Goal: Use online tool/utility

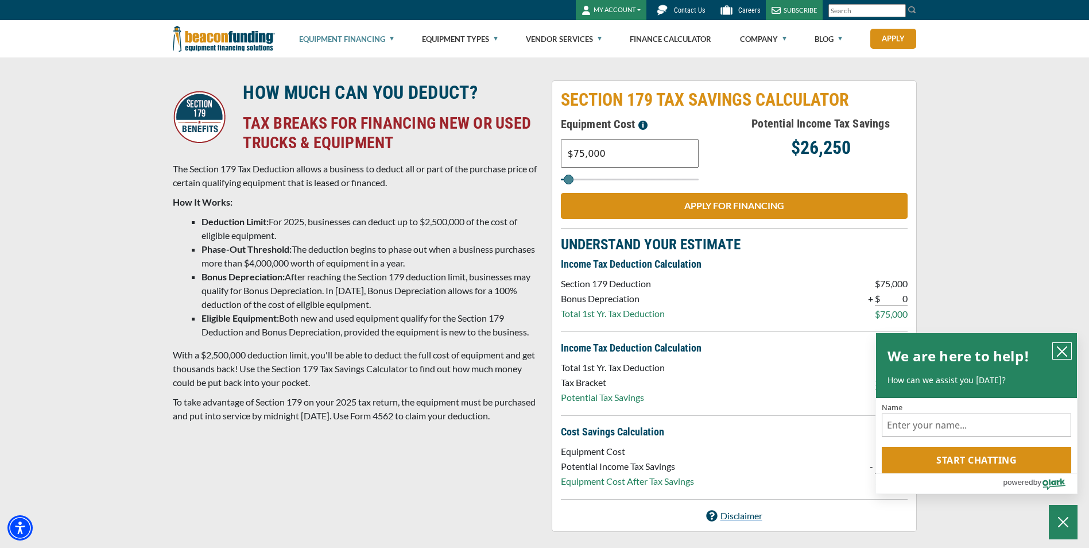
click at [721, 340] on icon "close chatbox" at bounding box center [1061, 351] width 11 height 11
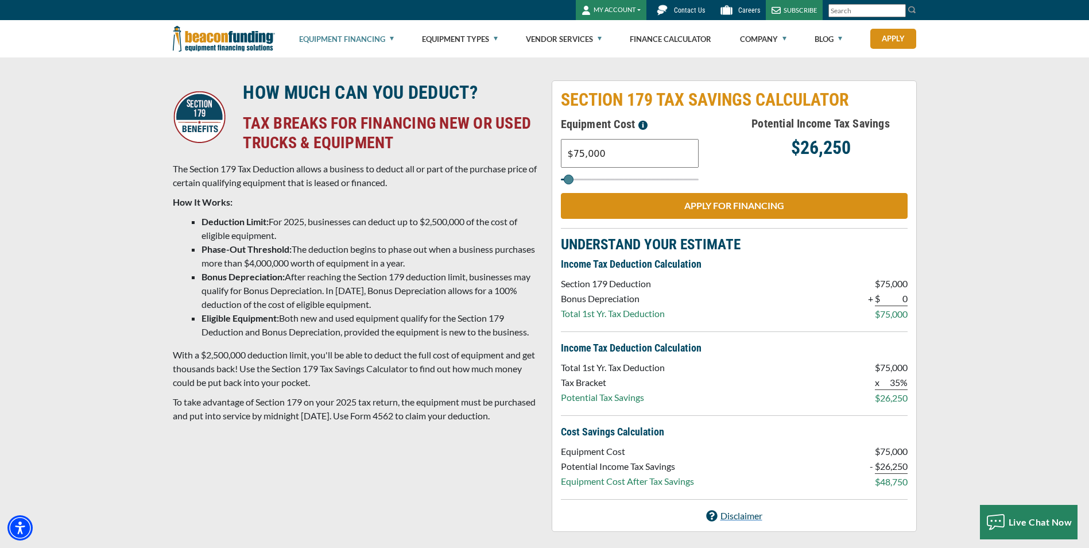
click at [627, 160] on input "$75,000" at bounding box center [630, 153] width 138 height 29
type input "$7,500"
type input "8000"
type input "$3,790"
type input "4000"
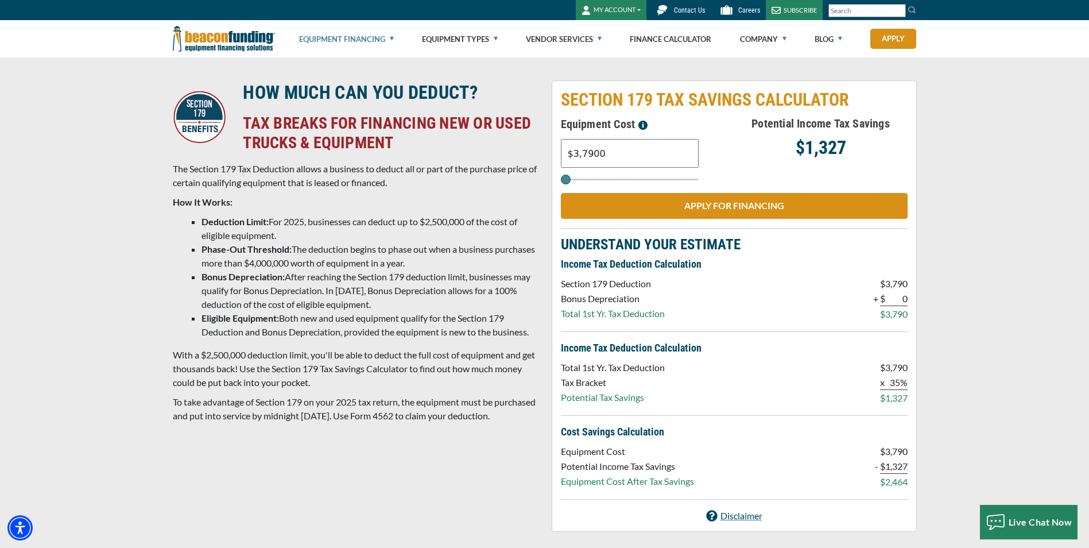
type input "$37,900"
type input "38000"
type input "$379,000"
type input "379000"
type input "$379,000"
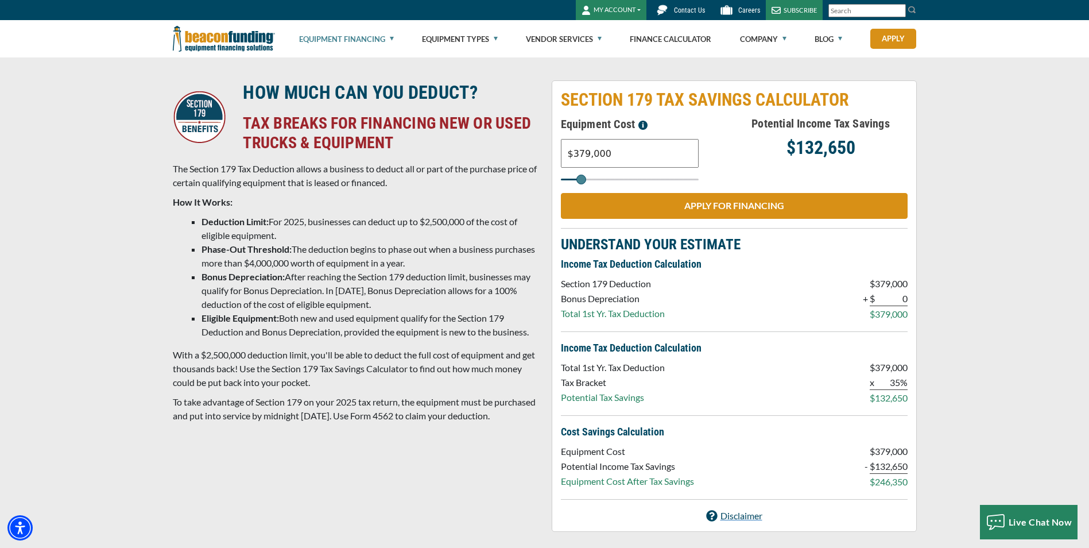
click at [721, 156] on div "Equipment Cost $379,000" at bounding box center [647, 149] width 173 height 69
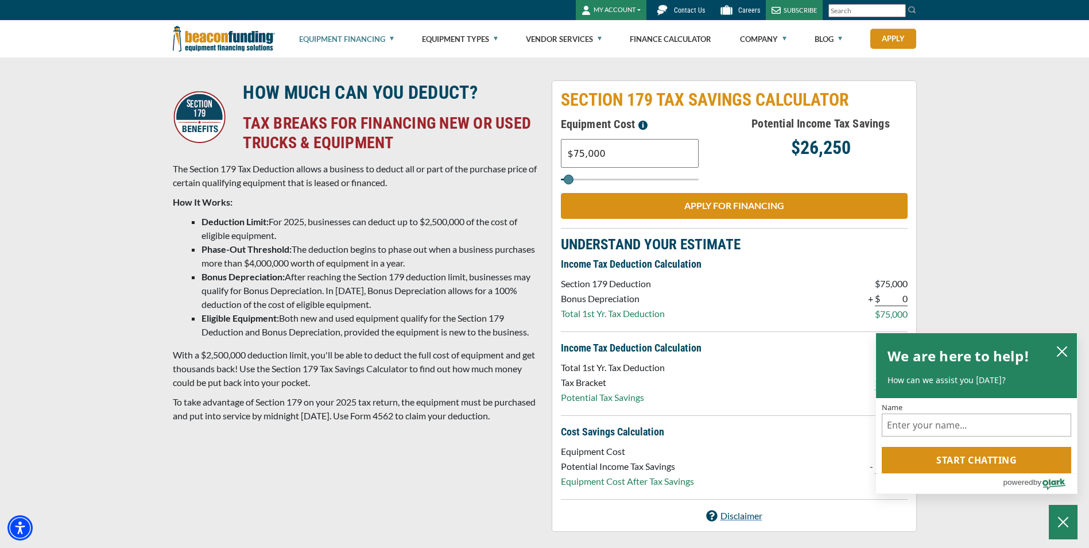
click at [602, 152] on input "$75,000" at bounding box center [630, 153] width 138 height 29
click at [1033, 154] on div "HOW MUCH CAN YOU DEDUCT? TAX BREAKS FOR FINANCING NEW OR USED TRUCKS & EQUIPMEN…" at bounding box center [544, 305] width 1089 height 497
click at [619, 151] on input "$75,000" at bounding box center [630, 153] width 138 height 29
type input "$7,500"
type input "8000"
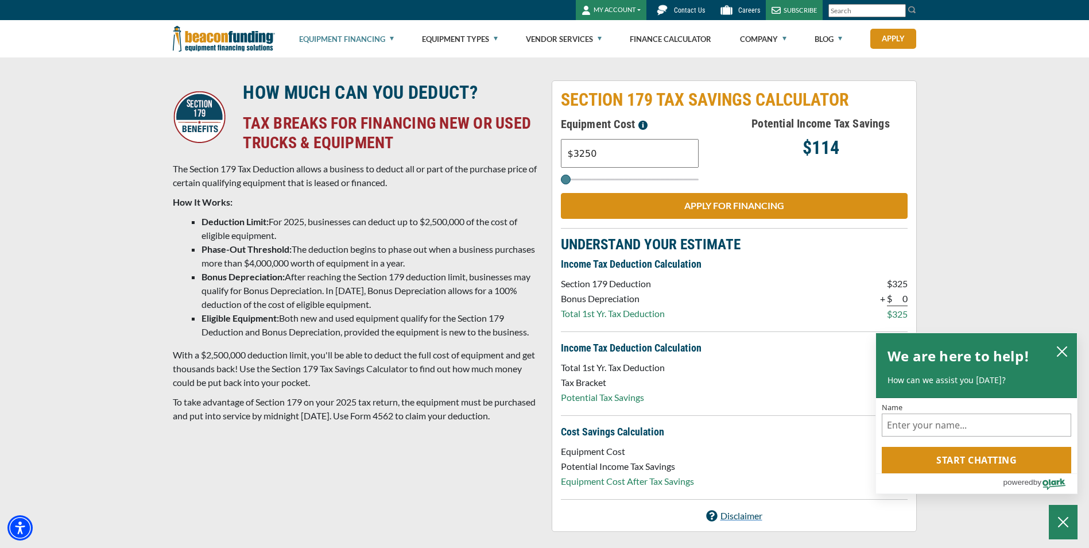
type input "$3,250"
type input "3000"
type input "$32,500"
type input "33000"
type input "$325,000"
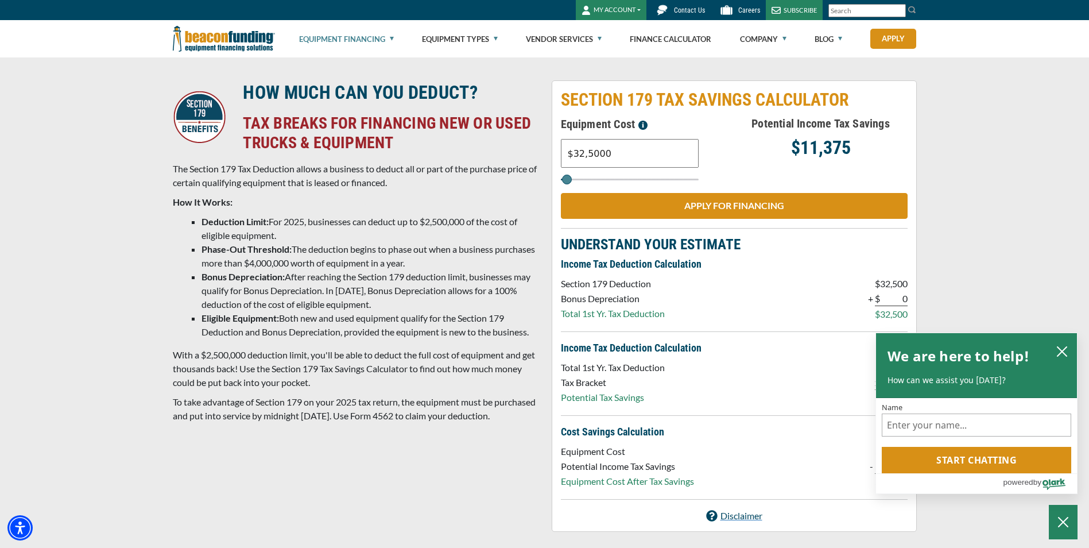
type input "325000"
type input "$325,000"
click at [755, 157] on div "Potential Income Tax Savings $113,750" at bounding box center [820, 149] width 173 height 69
click at [1066, 352] on icon "close chatbox" at bounding box center [1061, 351] width 11 height 11
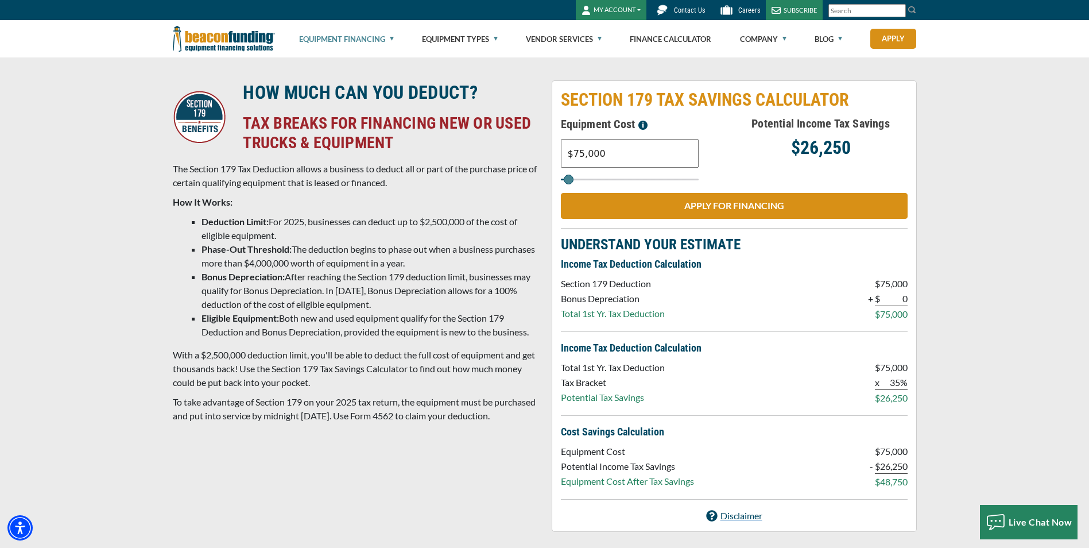
click at [606, 157] on input "$75,000" at bounding box center [630, 153] width 138 height 29
type input "$7,500"
type input "8000"
type input "$3,790"
type input "4000"
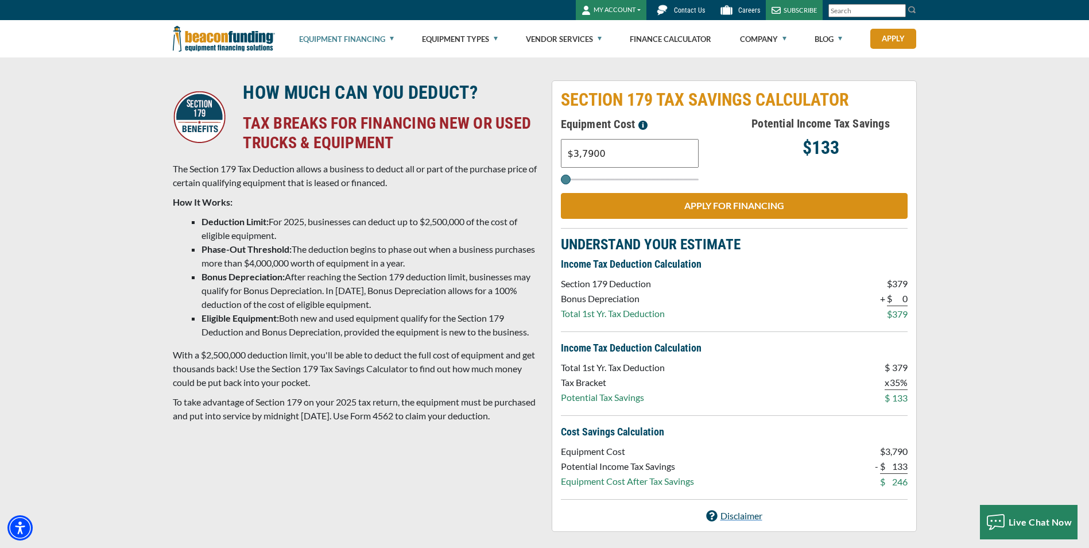
type input "$37,900"
type input "38000"
type input "$379,000"
type input "379000"
type input "$379,000"
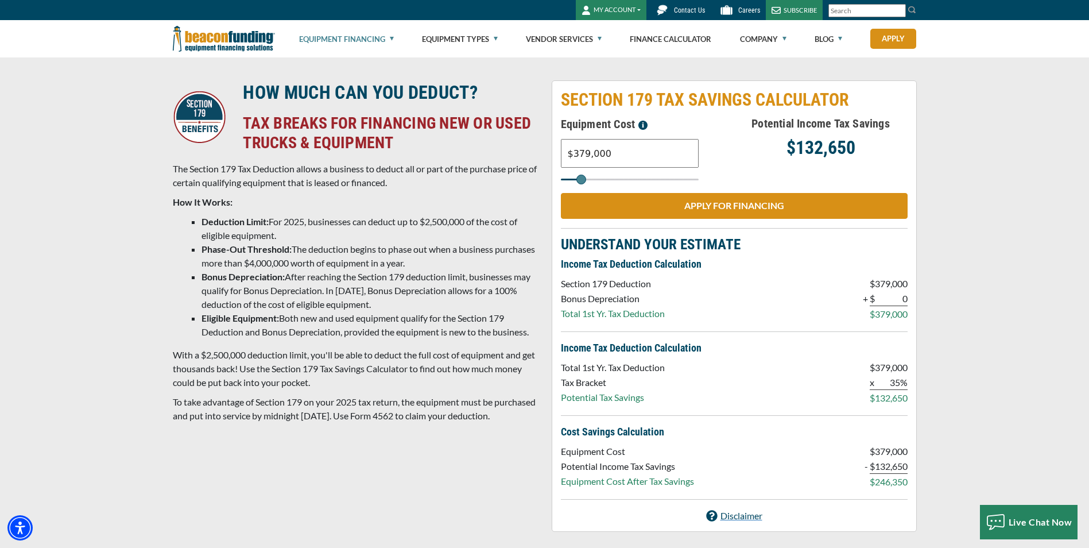
click at [727, 155] on div "Equipment Cost $379,000" at bounding box center [647, 149] width 173 height 69
